Goal: Task Accomplishment & Management: Complete application form

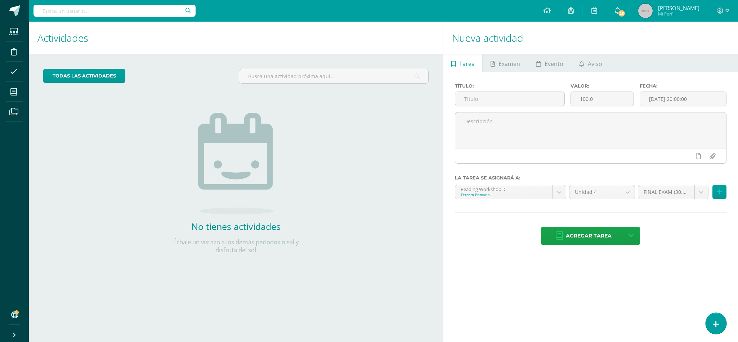
click at [718, 320] on icon at bounding box center [715, 324] width 6 height 8
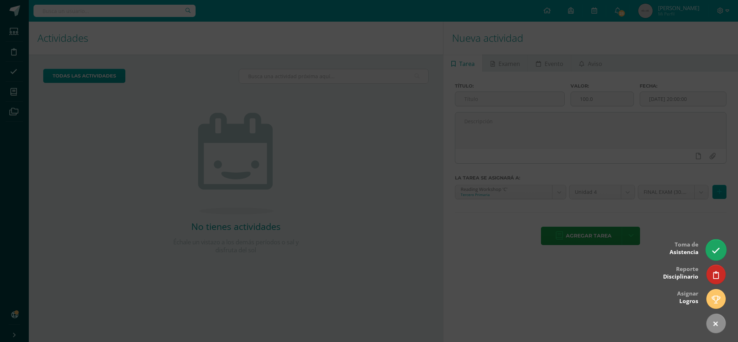
click at [714, 253] on icon at bounding box center [715, 250] width 8 height 8
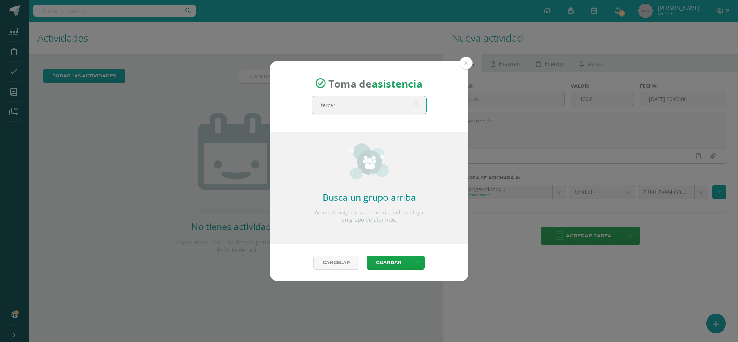
type input "tercero"
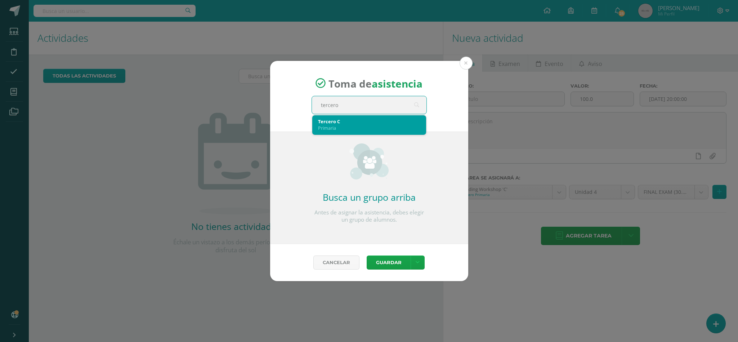
click at [366, 121] on div "Tercero C" at bounding box center [369, 121] width 102 height 6
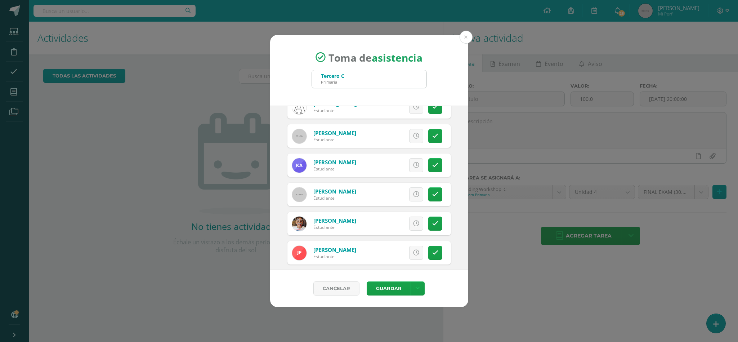
scroll to position [75, 0]
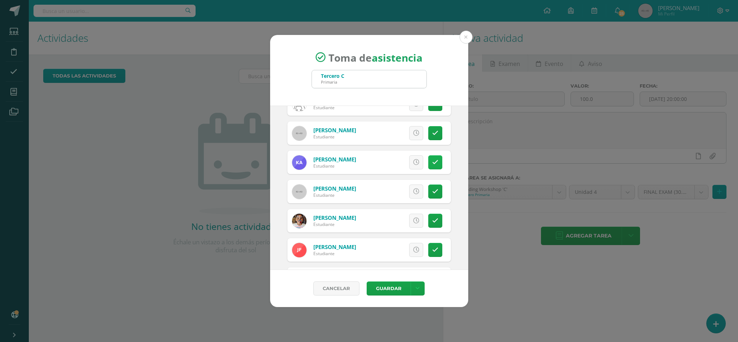
click at [428, 167] on link at bounding box center [435, 162] width 14 height 14
click at [394, 160] on span "Excusa" at bounding box center [404, 161] width 20 height 13
click at [361, 110] on textarea at bounding box center [373, 107] width 89 height 36
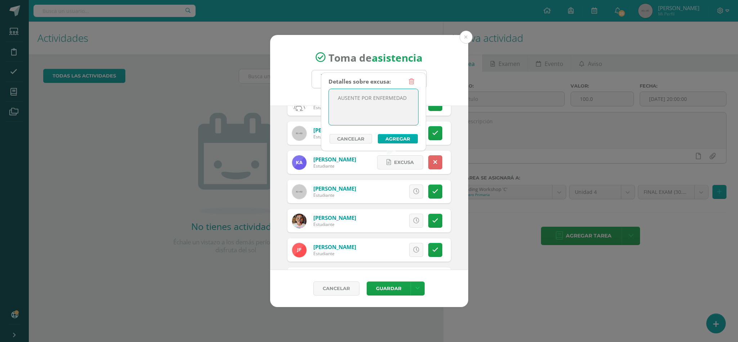
type textarea "AUSENTE POR ENFERMEDAD"
click at [393, 136] on button "Agregar" at bounding box center [398, 138] width 40 height 9
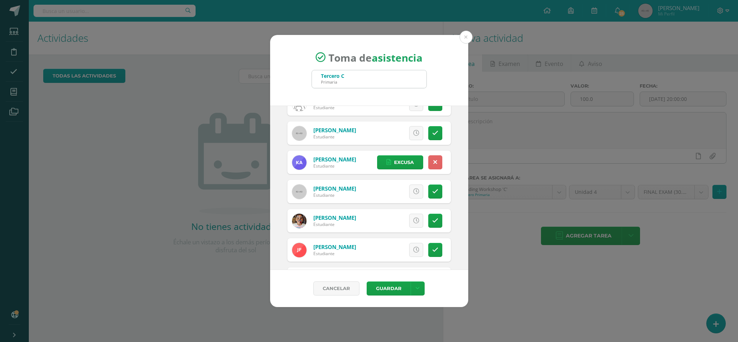
drag, startPoint x: 421, startPoint y: 179, endPoint x: 418, endPoint y: 184, distance: 5.8
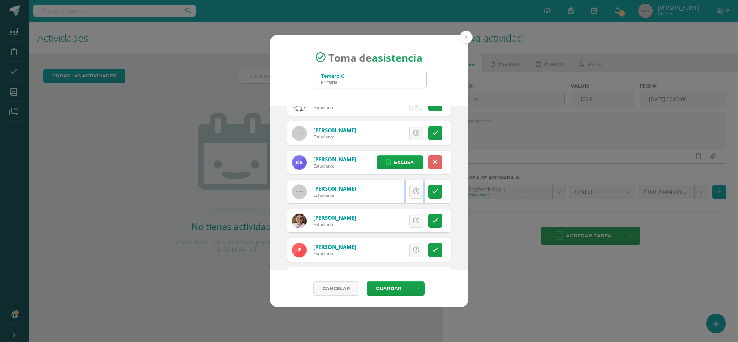
click at [418, 184] on div "Excusa Detalles sobre excusa: Añadir excusa a todas las inasistencias del día C…" at bounding box center [399, 191] width 104 height 23
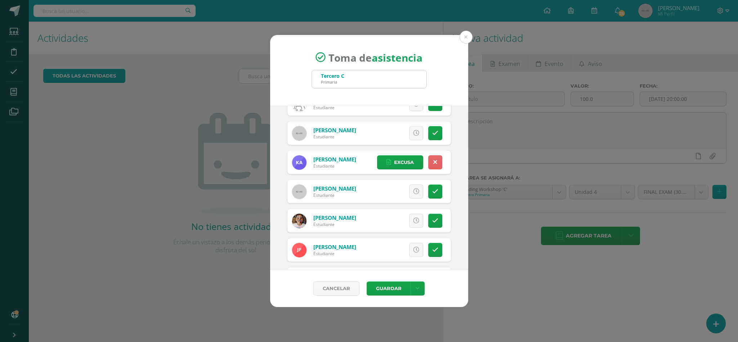
click at [418, 184] on div "Excusa Detalles sobre excusa: Añadir excusa a todas las inasistencias del día C…" at bounding box center [399, 191] width 104 height 23
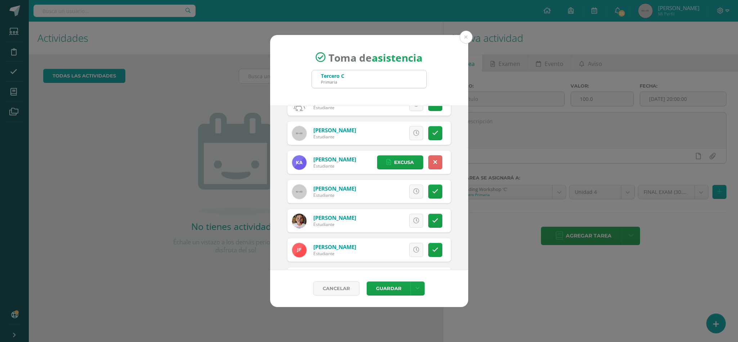
click at [418, 184] on div "Excusa Detalles sobre excusa: Añadir excusa a todas las inasistencias del día C…" at bounding box center [399, 191] width 104 height 23
click at [417, 184] on div "Excusa Detalles sobre excusa: Añadir excusa a todas las inasistencias del día C…" at bounding box center [399, 191] width 104 height 23
click at [397, 288] on button "Guardar" at bounding box center [388, 288] width 44 height 14
